Goal: Check status: Check status

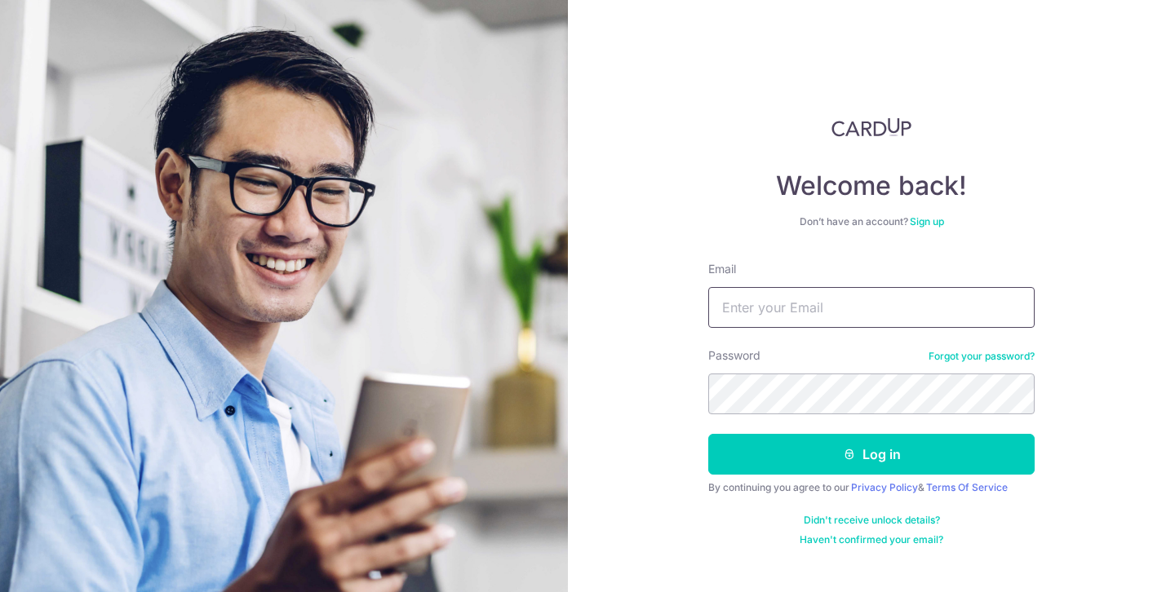
click at [783, 313] on input "Email" at bounding box center [871, 307] width 326 height 41
type input "[EMAIL_ADDRESS][DOMAIN_NAME]"
click at [708, 434] on button "Log in" at bounding box center [871, 454] width 326 height 41
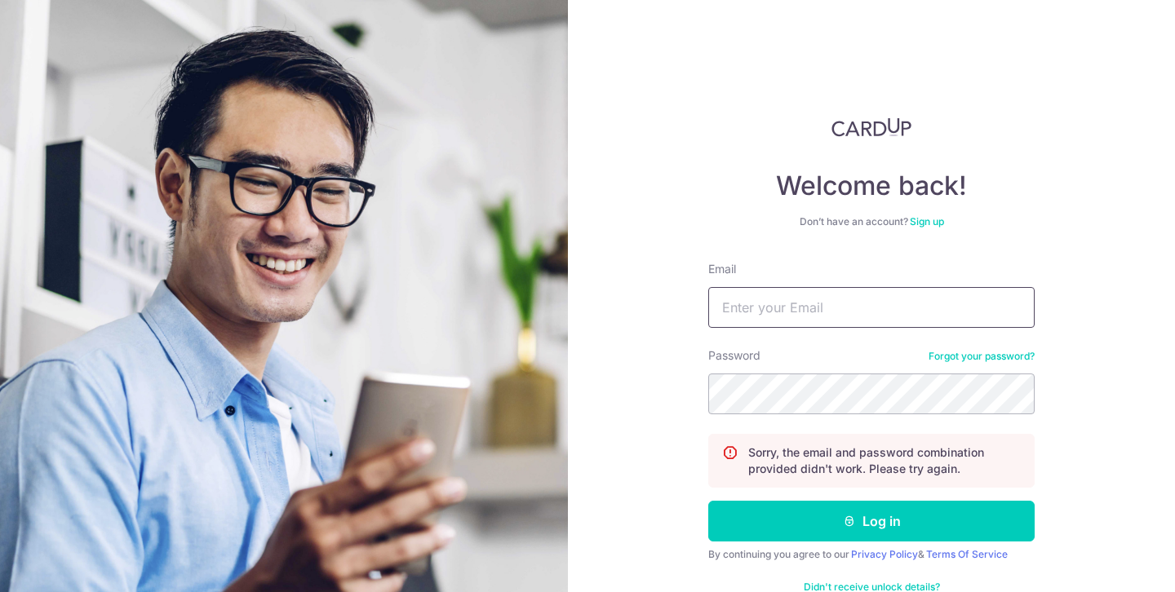
click at [845, 317] on input "Email" at bounding box center [871, 307] width 326 height 41
type input "[EMAIL_ADDRESS][DOMAIN_NAME]"
click at [708, 501] on button "Log in" at bounding box center [871, 521] width 326 height 41
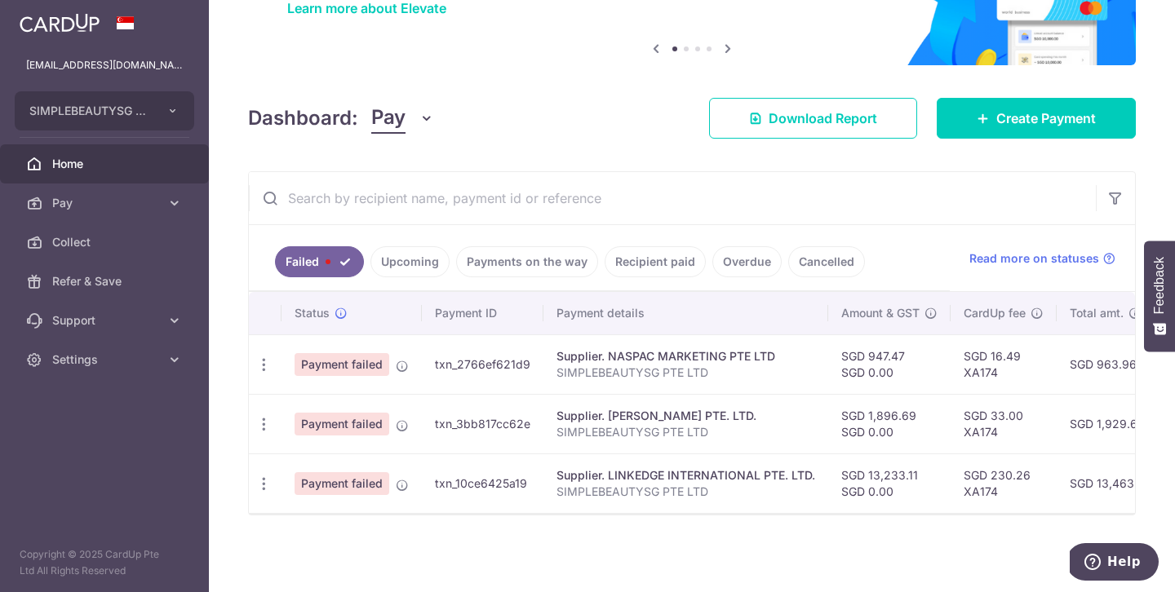
click at [409, 265] on link "Upcoming" at bounding box center [409, 261] width 79 height 31
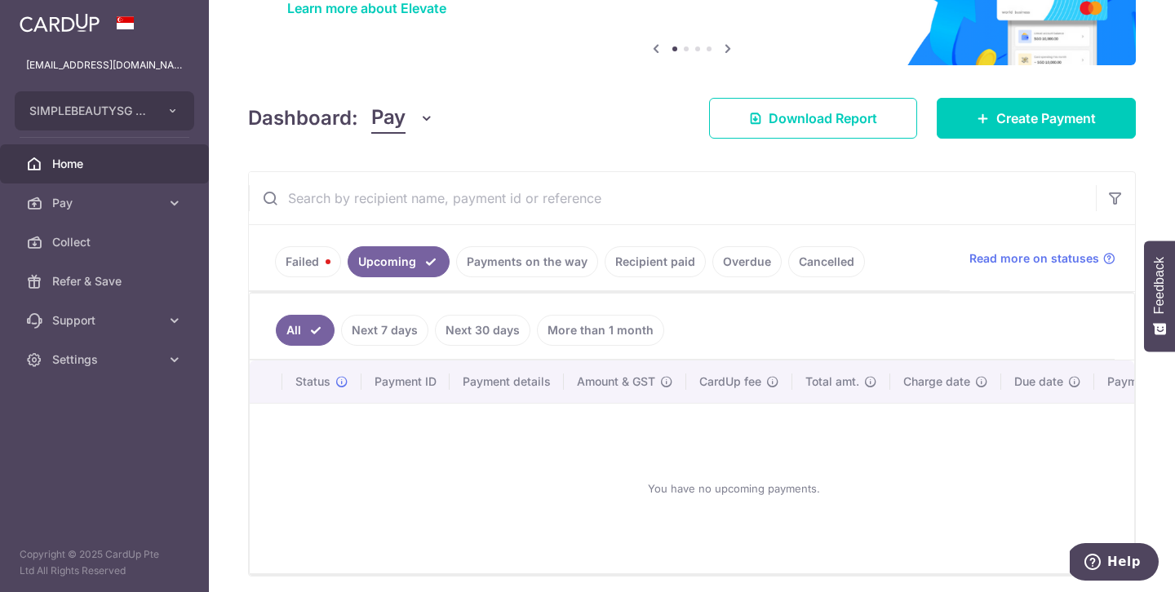
scroll to position [205, 0]
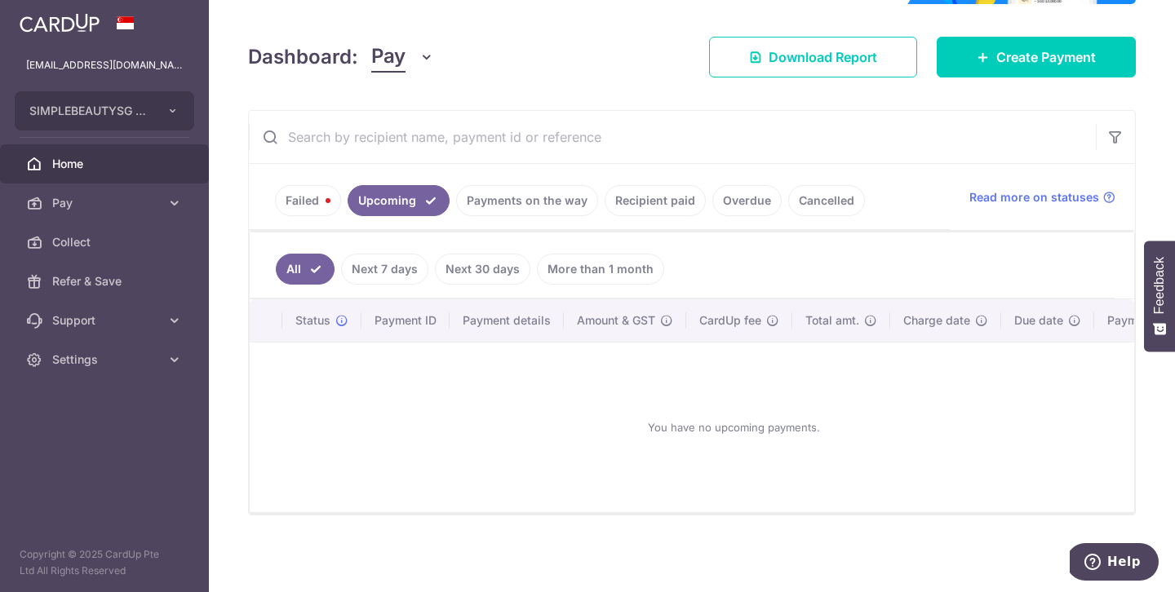
click at [563, 193] on link "Payments on the way" at bounding box center [527, 200] width 142 height 31
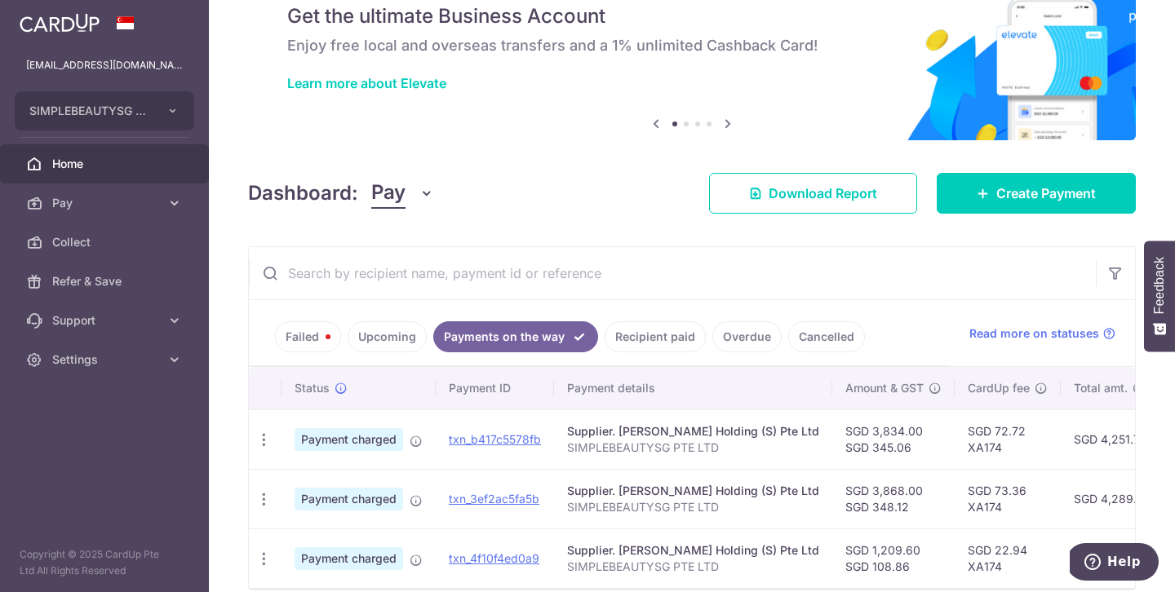
scroll to position [144, 0]
